Goal: Check status: Check status

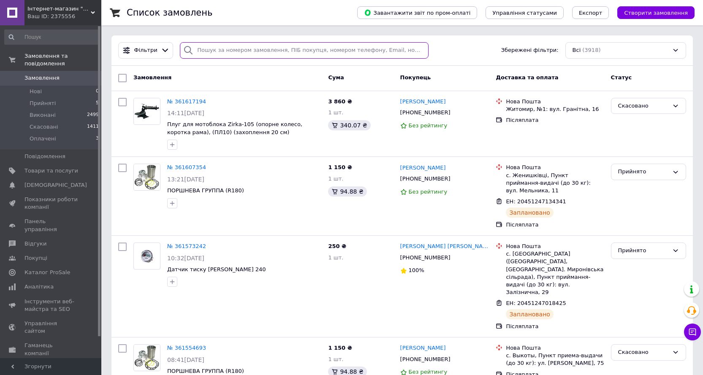
click at [203, 52] on input "search" at bounding box center [304, 50] width 249 height 16
type input "x"
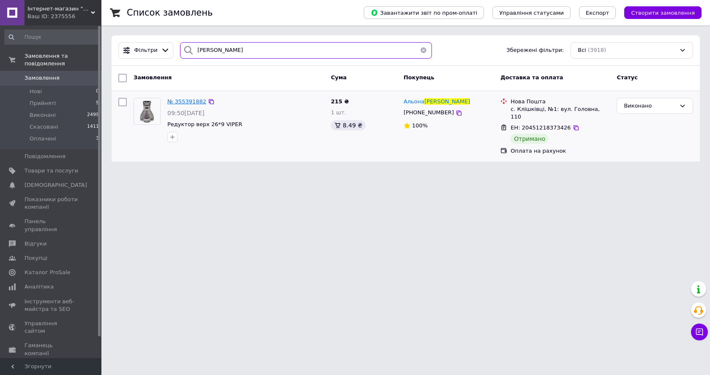
type input "[PERSON_NAME]"
click at [190, 103] on span "№ 355391882" at bounding box center [186, 101] width 39 height 6
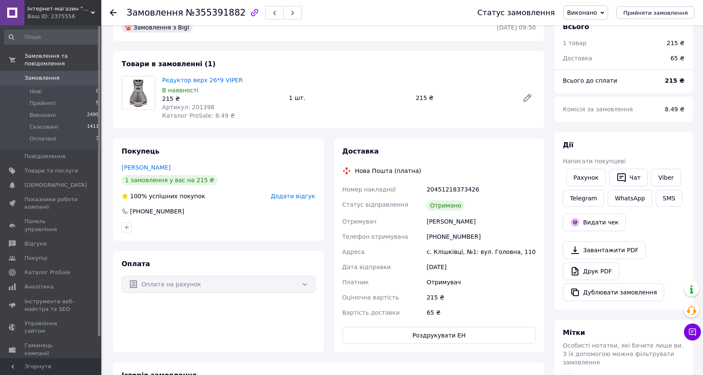
scroll to position [9, 0]
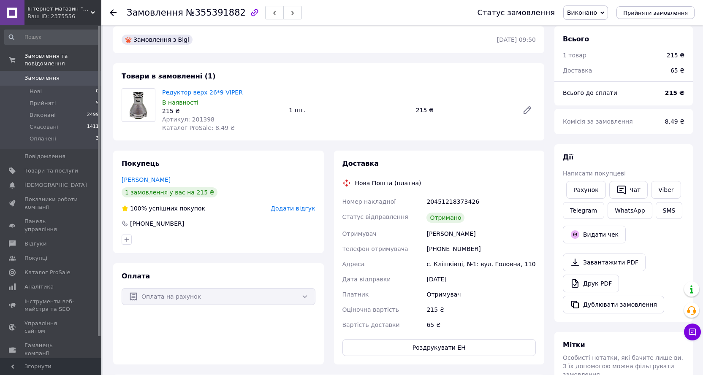
click at [176, 290] on div "Оплата на рахунок" at bounding box center [219, 296] width 194 height 17
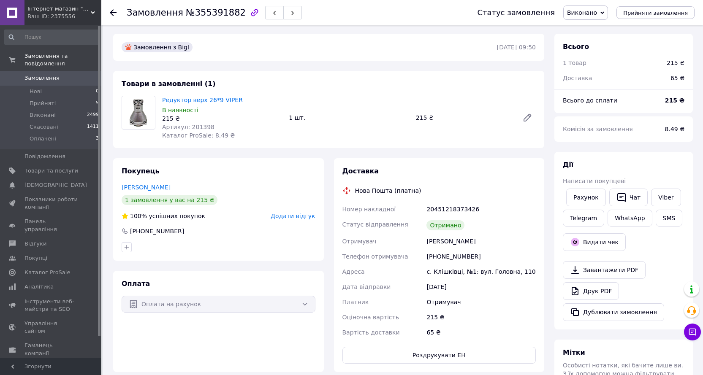
scroll to position [0, 0]
